Goal: Check status: Check status

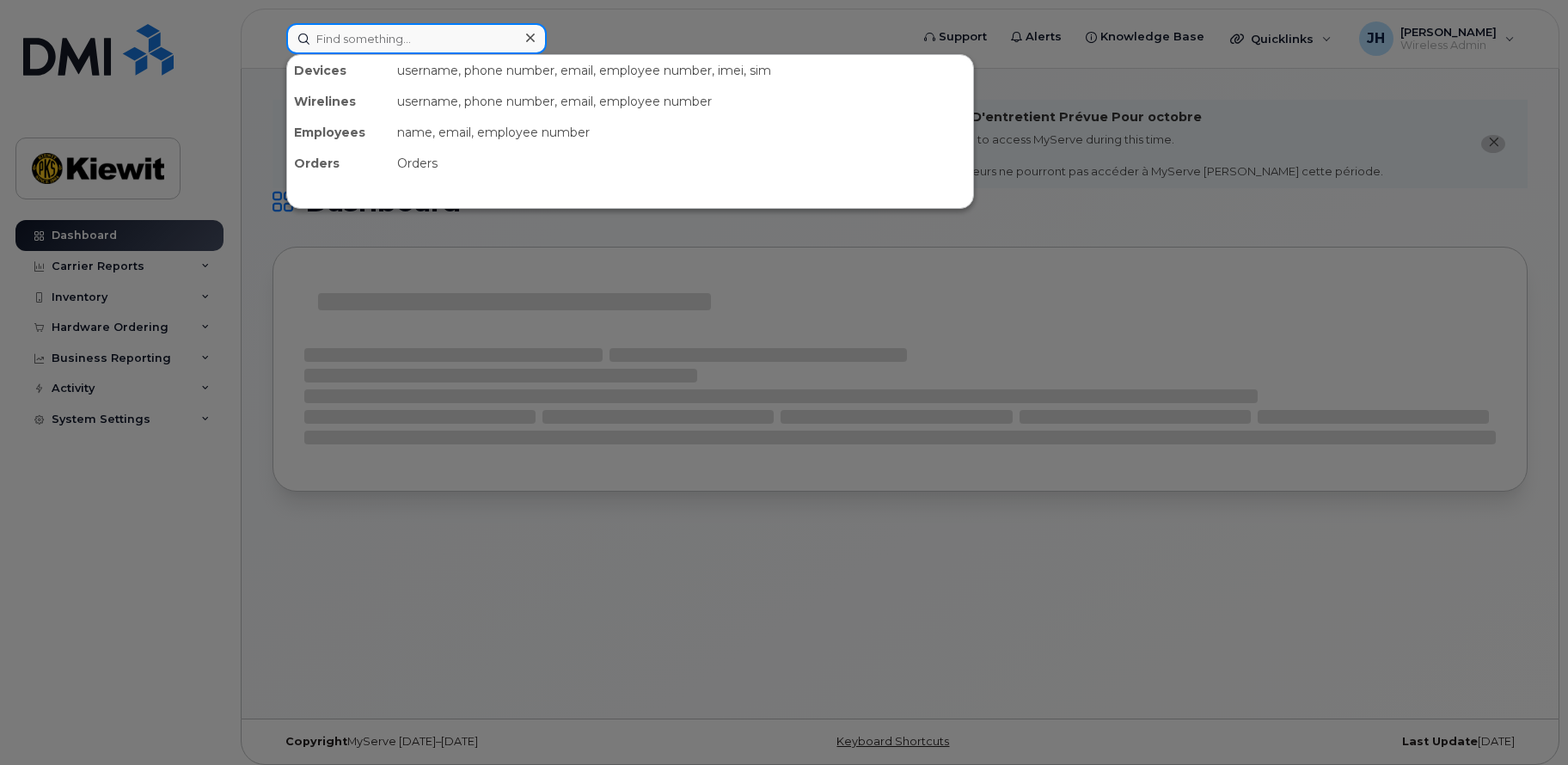
click at [332, 38] on input at bounding box center [416, 39] width 260 height 31
click at [124, 337] on div at bounding box center [784, 382] width 1568 height 765
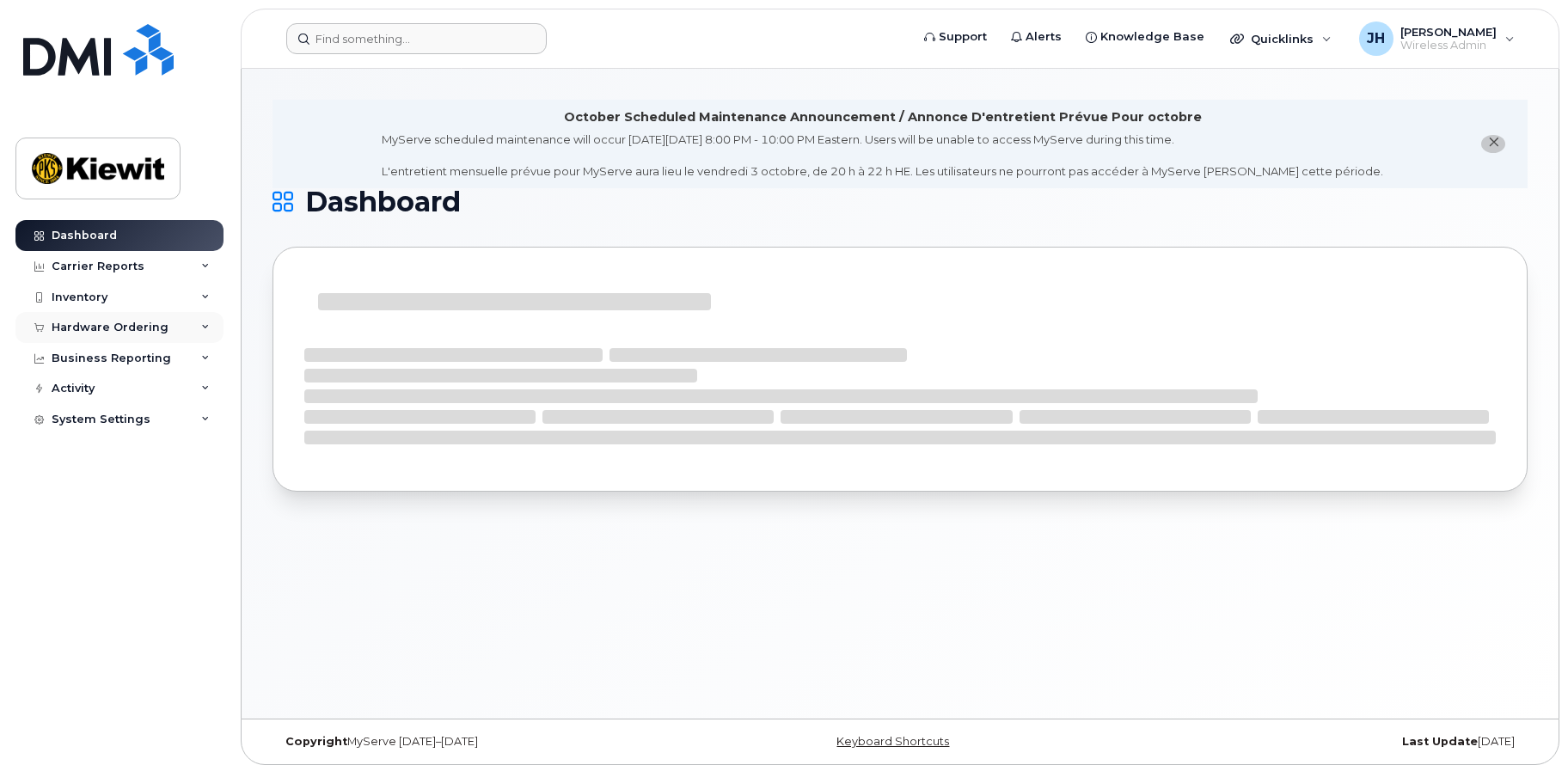
click at [120, 331] on div "Hardware Ordering" at bounding box center [110, 327] width 117 height 14
click at [92, 391] on div "Orders" at bounding box center [80, 392] width 42 height 15
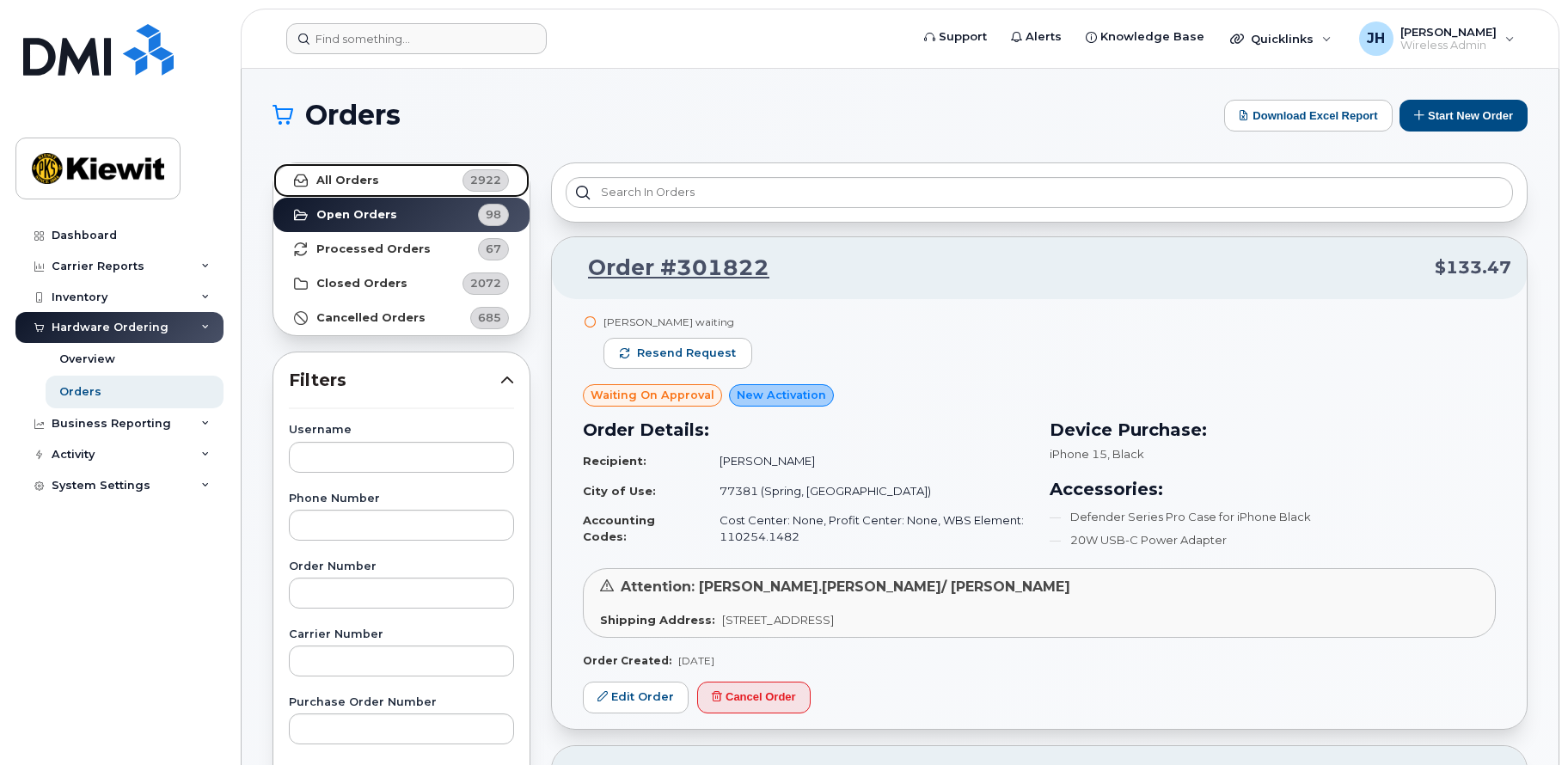
click at [353, 176] on strong "All Orders" at bounding box center [347, 180] width 63 height 14
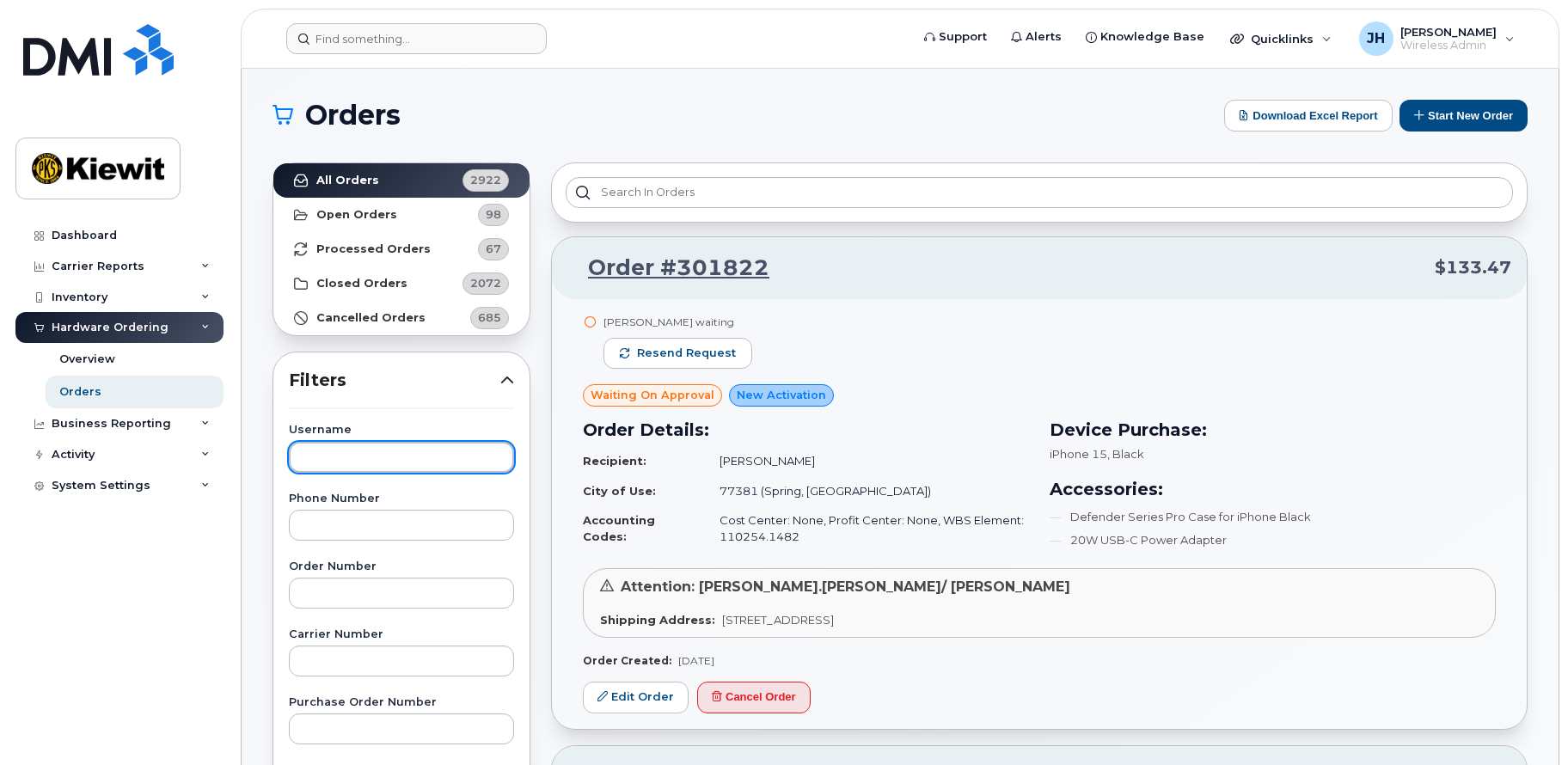
click at [369, 465] on input "text" at bounding box center [401, 458] width 226 height 31
type input "kathya"
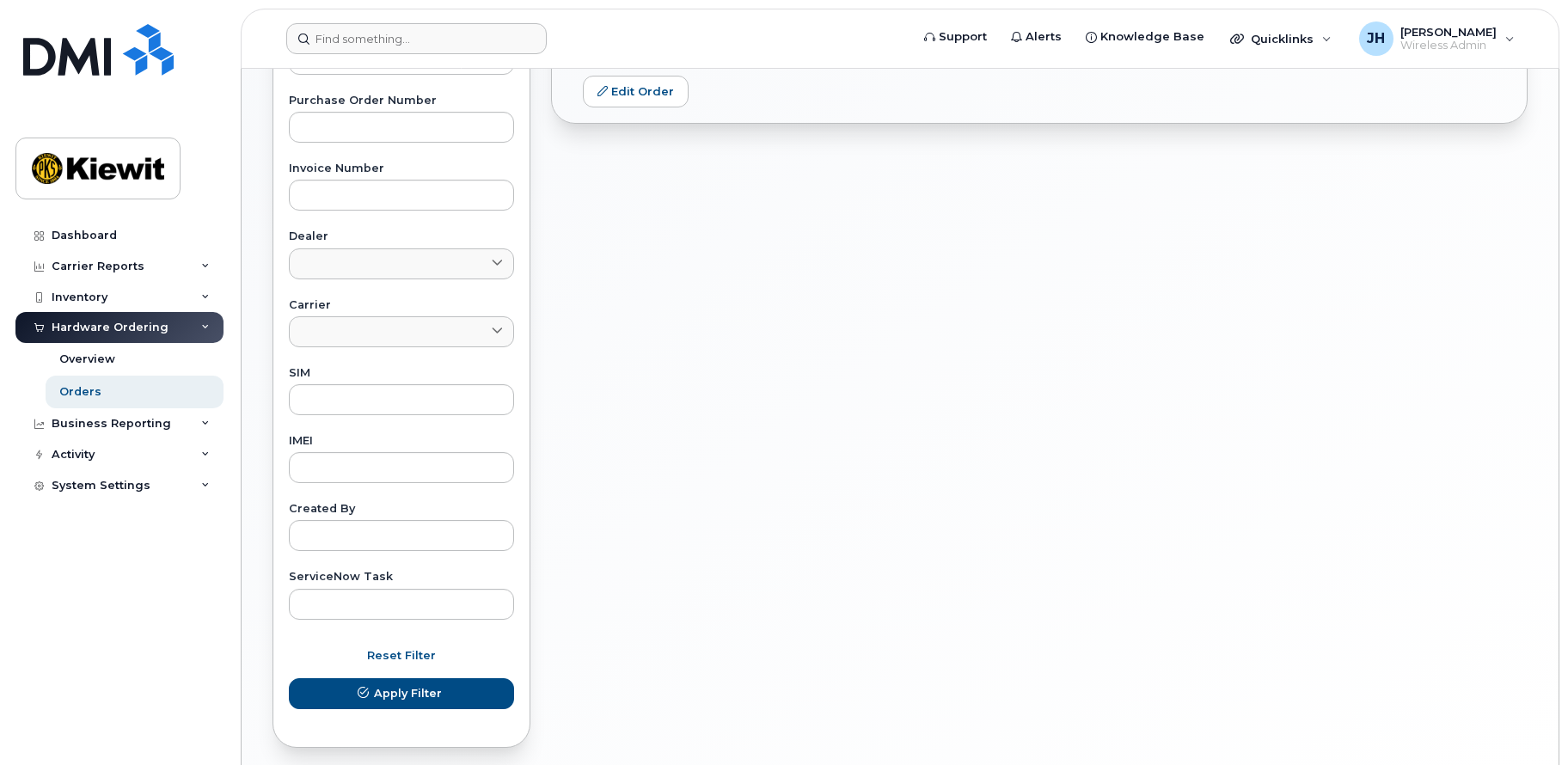
scroll to position [86, 0]
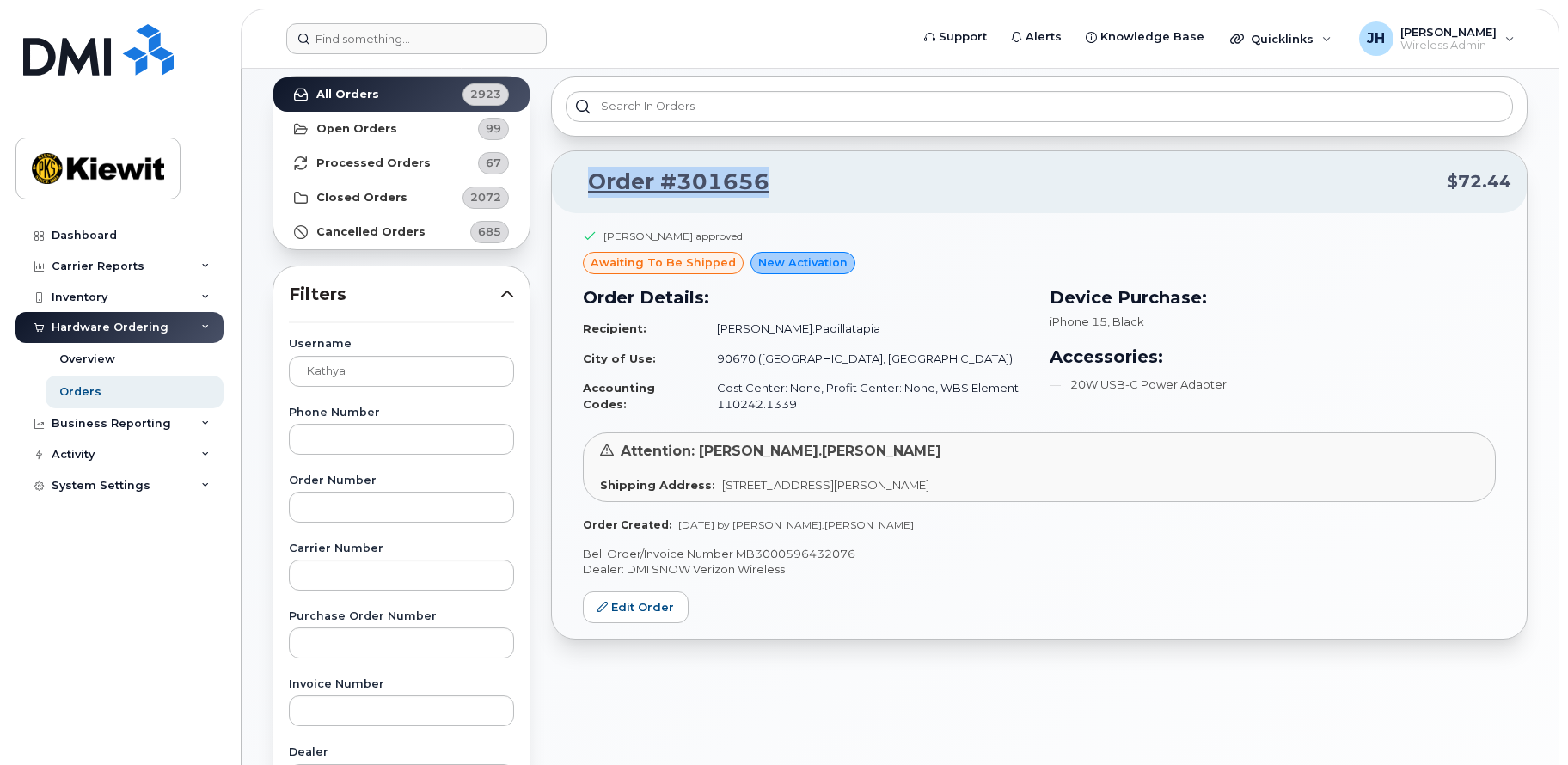
drag, startPoint x: 803, startPoint y: 185, endPoint x: 589, endPoint y: 183, distance: 214.0
click at [589, 183] on p "Order #301656 $72.44" at bounding box center [1039, 182] width 944 height 31
copy link "Order #301656"
click at [881, 491] on span "[STREET_ADDRESS][PERSON_NAME]" at bounding box center [825, 485] width 207 height 14
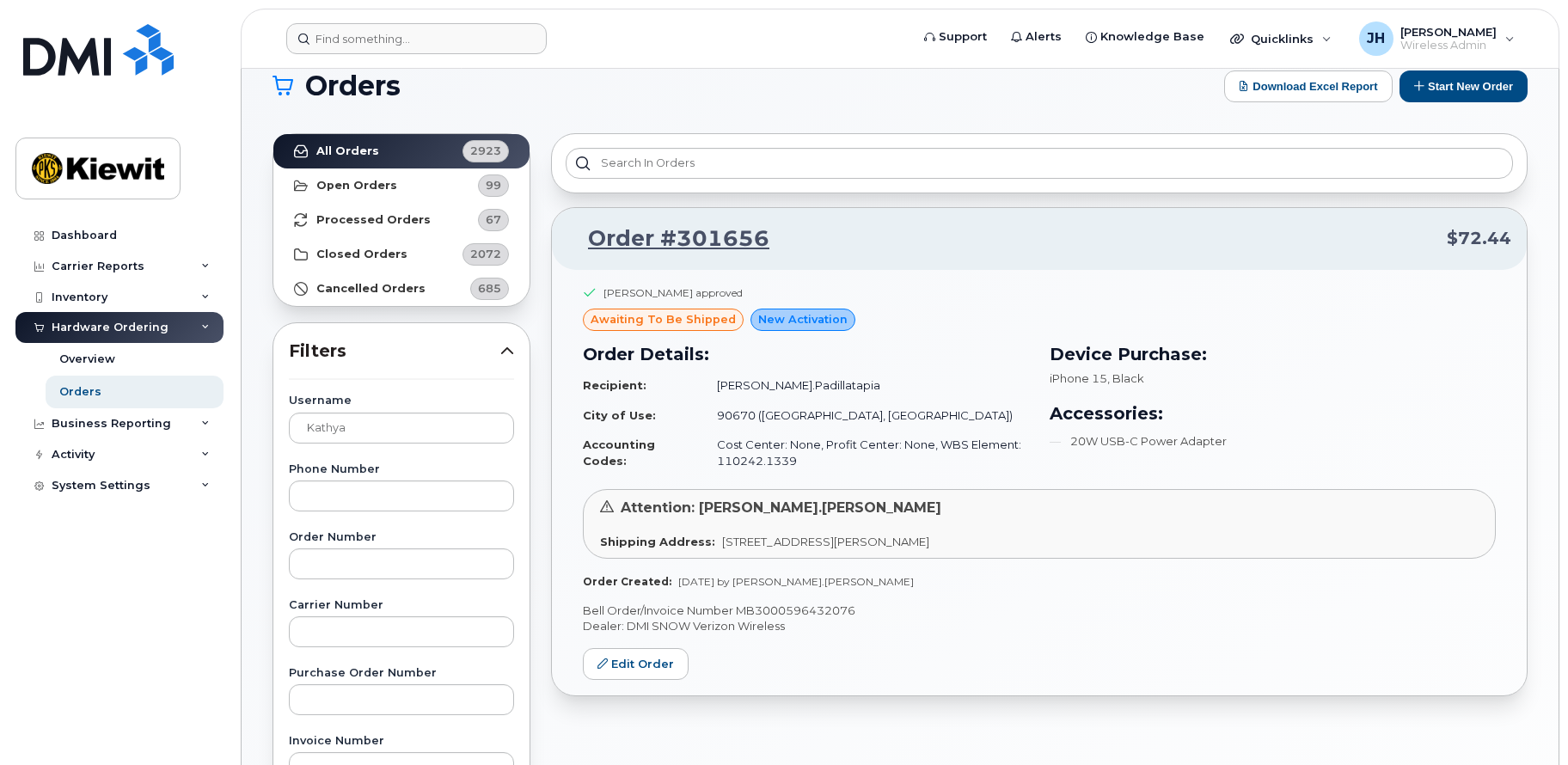
scroll to position [0, 0]
